Goal: Navigation & Orientation: Find specific page/section

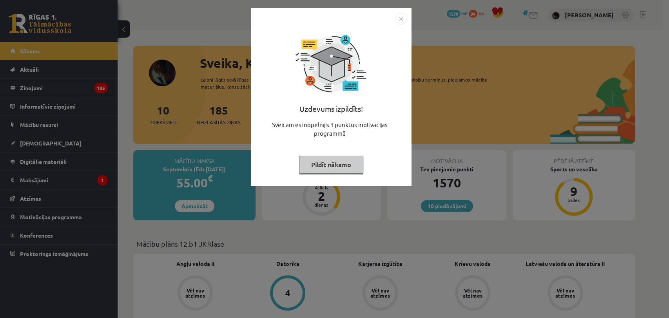
click at [403, 16] on img "Close" at bounding box center [401, 19] width 12 height 12
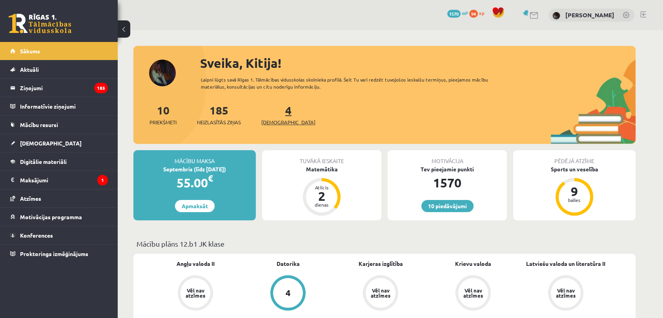
click at [283, 123] on span "[DEMOGRAPHIC_DATA]" at bounding box center [288, 122] width 54 height 8
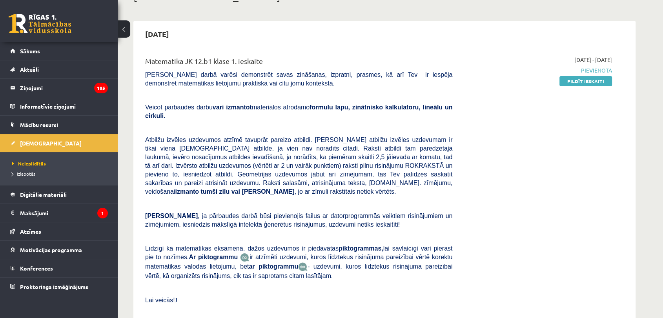
scroll to position [35, 0]
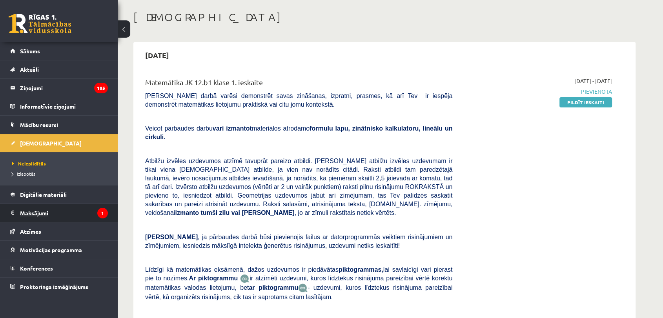
click at [98, 219] on legend "Maksājumi 1" at bounding box center [64, 213] width 88 height 18
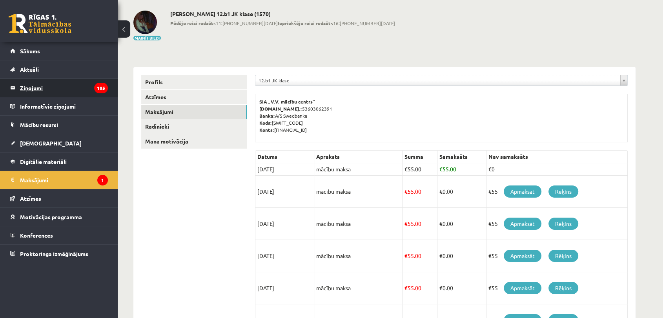
click at [76, 87] on legend "Ziņojumi 185" at bounding box center [64, 88] width 88 height 18
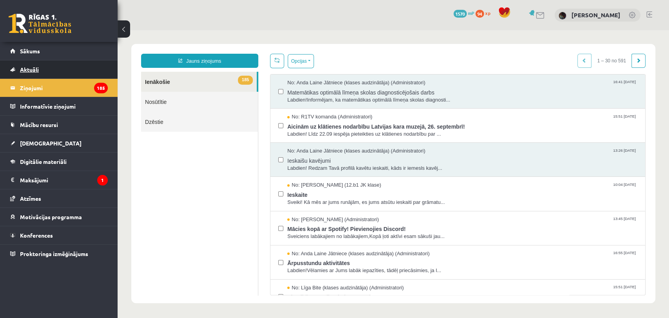
click at [60, 62] on link "Aktuāli" at bounding box center [59, 69] width 98 height 18
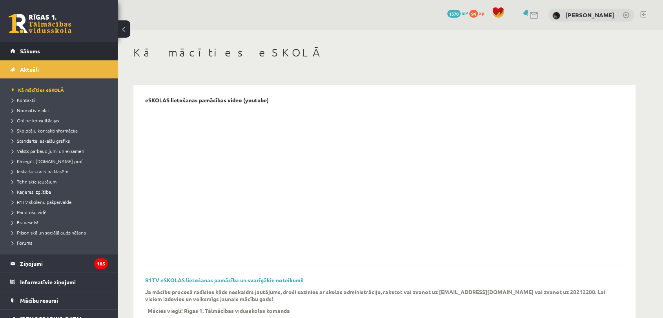
click at [69, 49] on link "Sākums" at bounding box center [59, 51] width 98 height 18
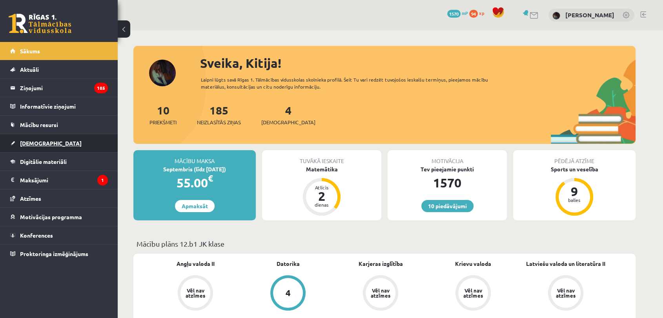
click at [60, 136] on link "[DEMOGRAPHIC_DATA]" at bounding box center [59, 143] width 98 height 18
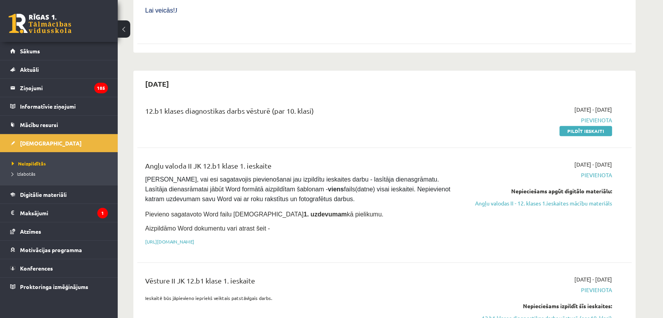
scroll to position [278, 0]
